Goal: Navigation & Orientation: Find specific page/section

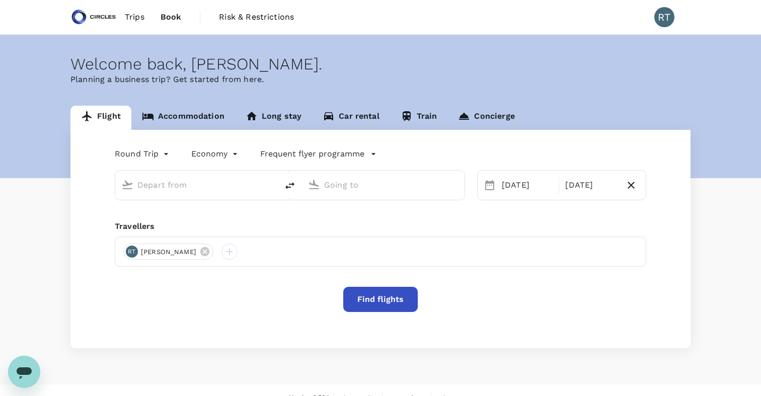
click at [130, 20] on span "Trips" at bounding box center [135, 17] width 20 height 12
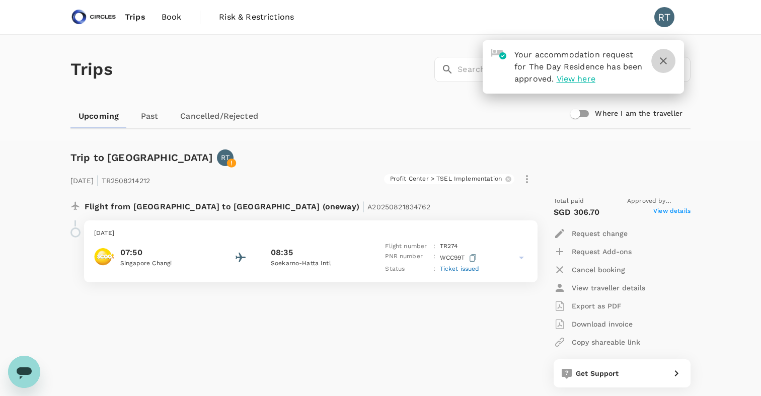
click at [659, 57] on icon "button" at bounding box center [663, 61] width 12 height 12
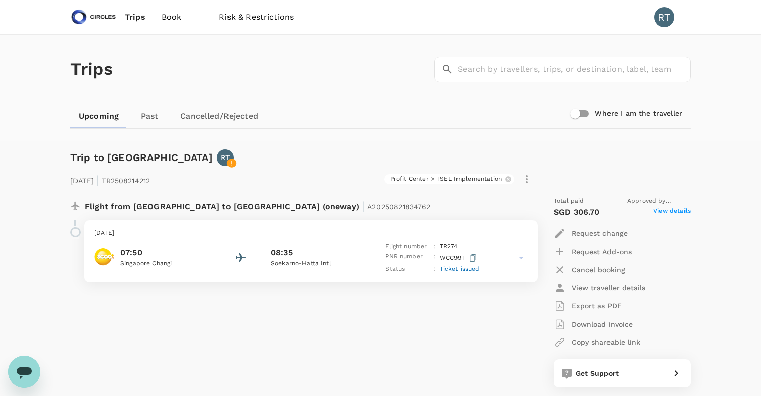
click at [471, 257] on icon "button" at bounding box center [473, 258] width 7 height 8
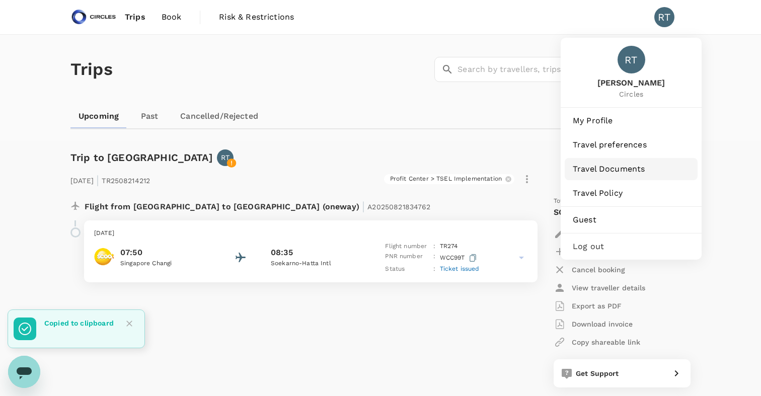
click at [629, 172] on span "Travel Documents" at bounding box center [631, 169] width 117 height 12
